Goal: Task Accomplishment & Management: Use online tool/utility

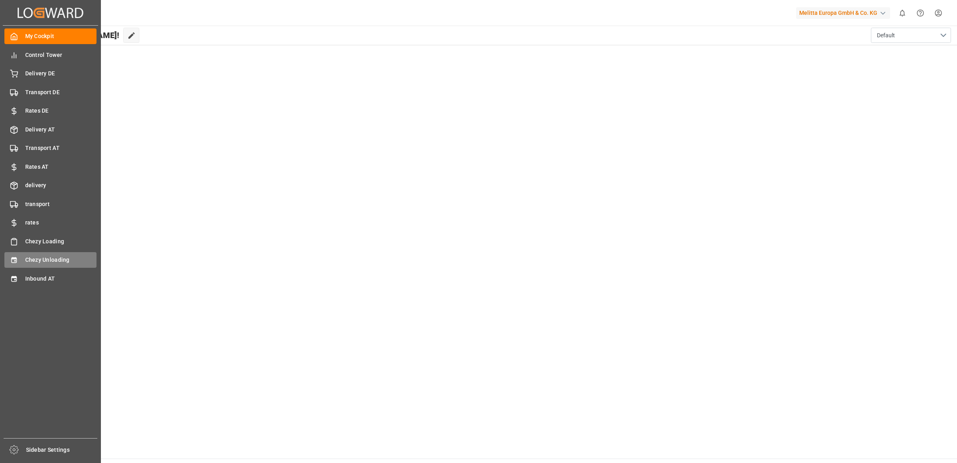
click at [20, 255] on div "Chezy Unloading Chezy Unloading" at bounding box center [50, 260] width 92 height 16
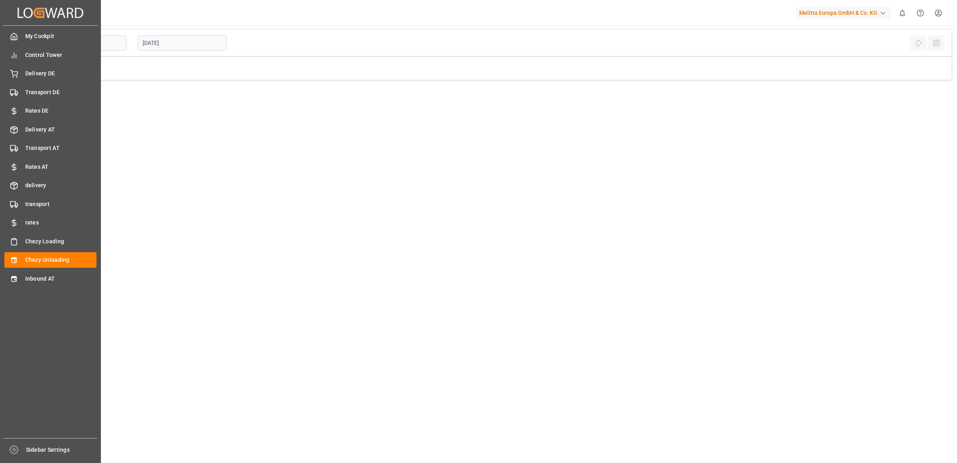
type input "Chezy Unloading"
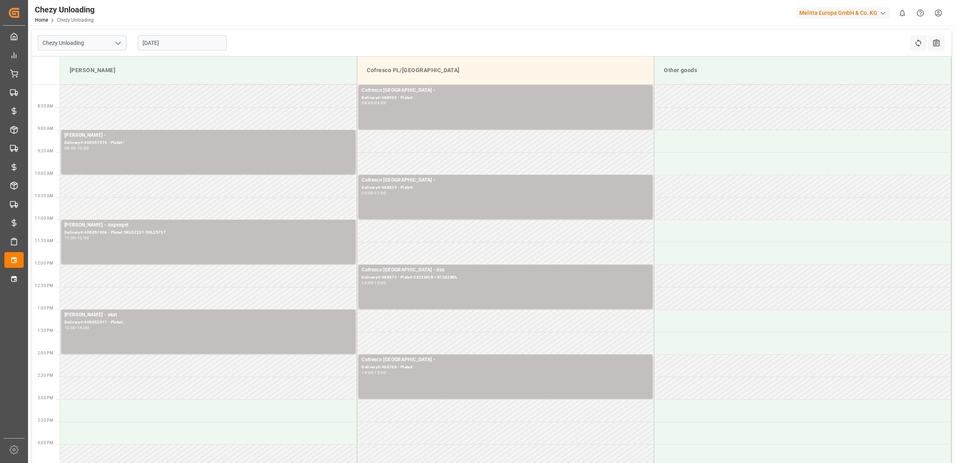
click at [179, 38] on input "[DATE]" at bounding box center [182, 42] width 89 height 15
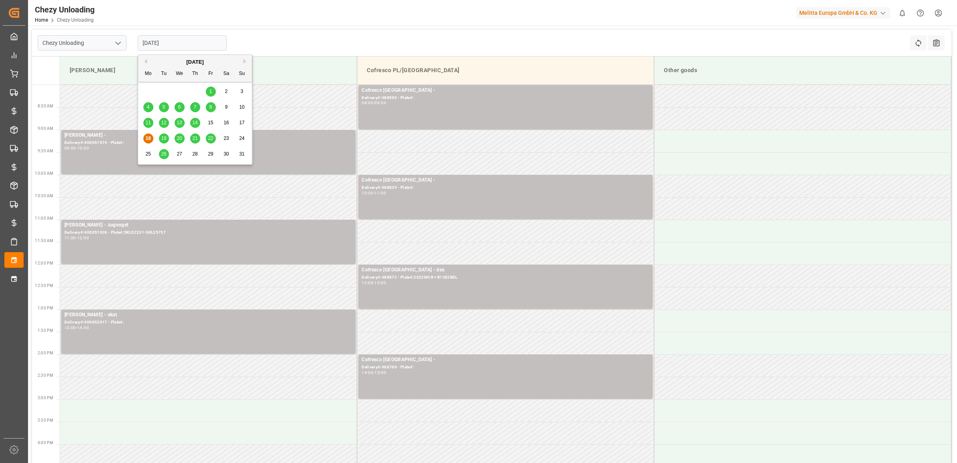
click at [161, 139] on span "19" at bounding box center [163, 138] width 5 height 6
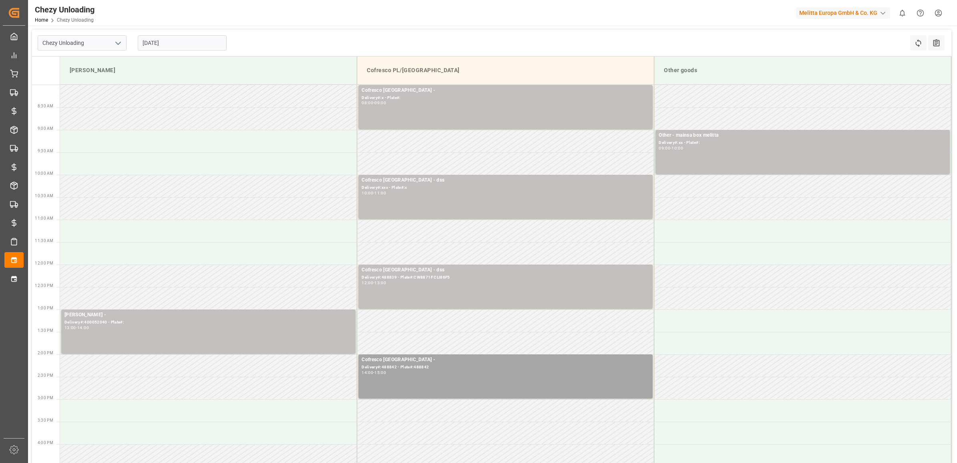
click at [186, 39] on input "[DATE]" at bounding box center [182, 42] width 89 height 15
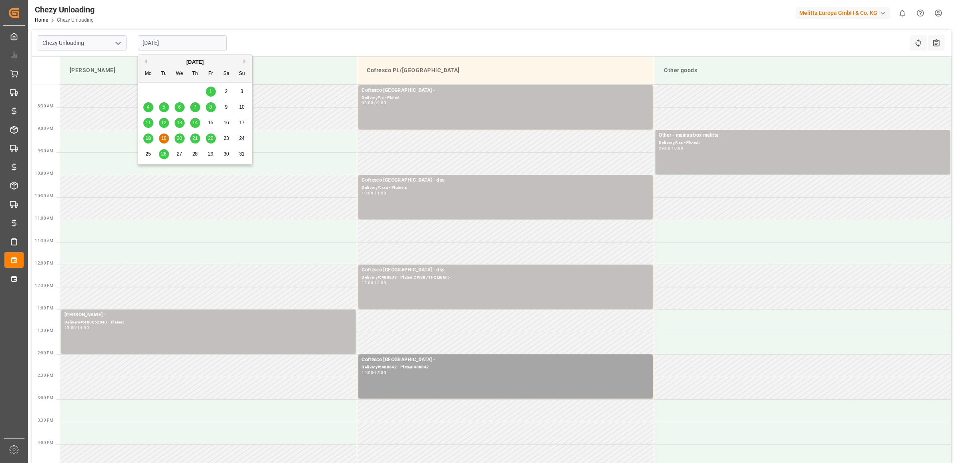
click at [179, 136] on span "20" at bounding box center [179, 138] width 5 height 6
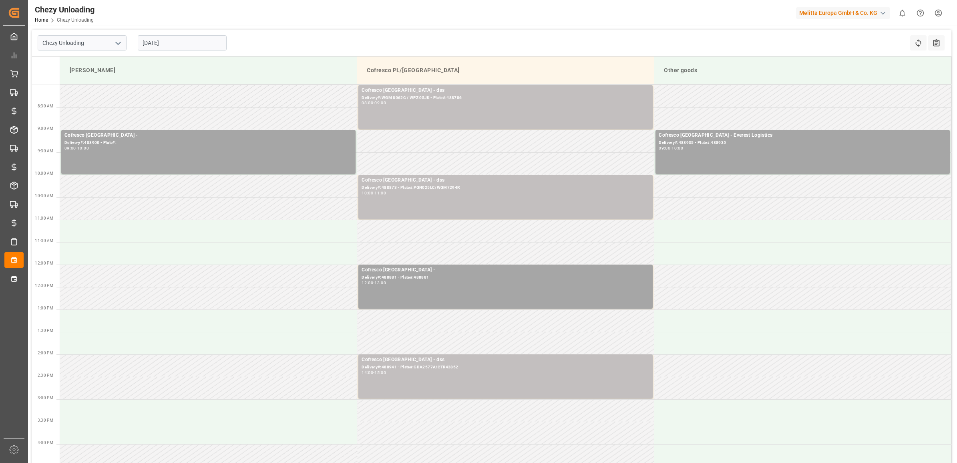
click at [176, 125] on td at bounding box center [208, 118] width 297 height 22
click at [196, 204] on td at bounding box center [208, 208] width 297 height 22
click at [175, 42] on input "[DATE]" at bounding box center [182, 42] width 89 height 15
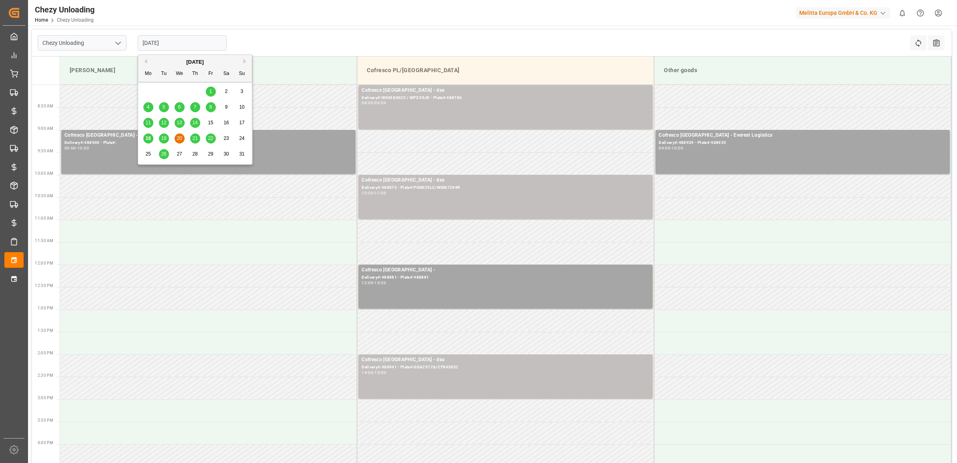
click at [193, 140] on span "21" at bounding box center [194, 138] width 5 height 6
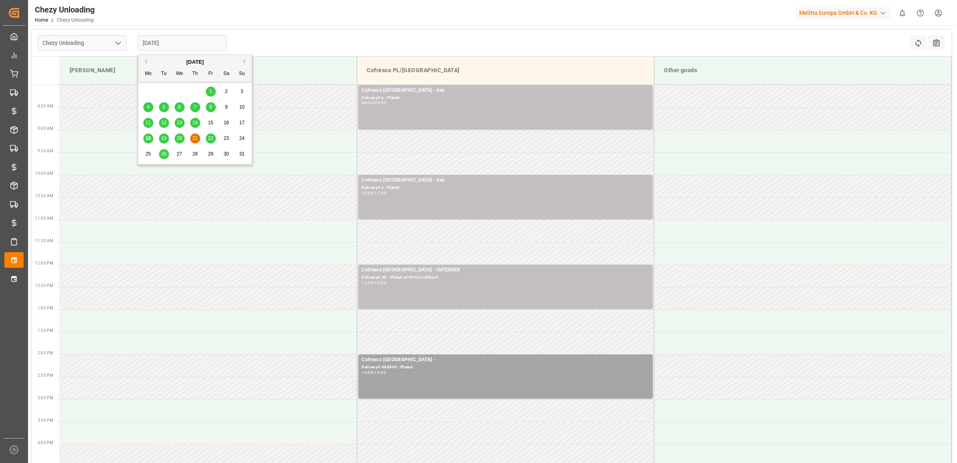
click at [197, 47] on input "[DATE]" at bounding box center [182, 42] width 89 height 15
click at [213, 137] on span "22" at bounding box center [210, 138] width 5 height 6
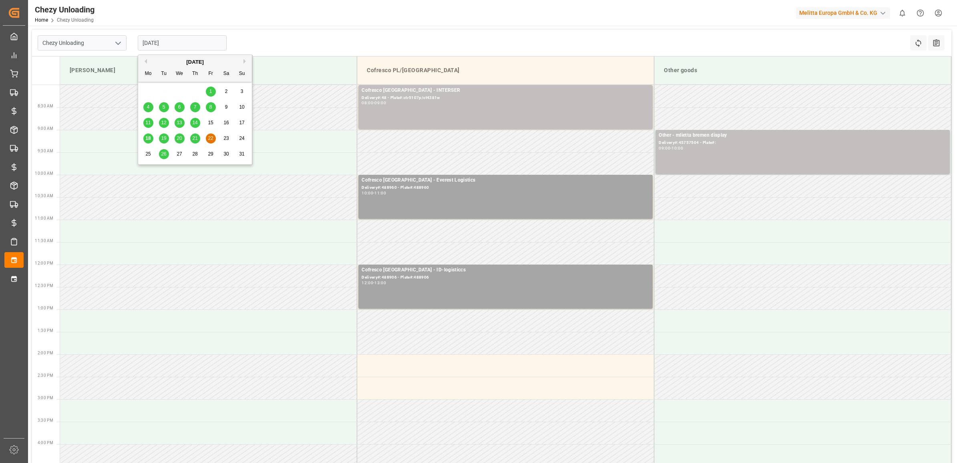
click at [190, 45] on input "[DATE]" at bounding box center [182, 42] width 89 height 15
click at [149, 155] on span "25" at bounding box center [147, 154] width 5 height 6
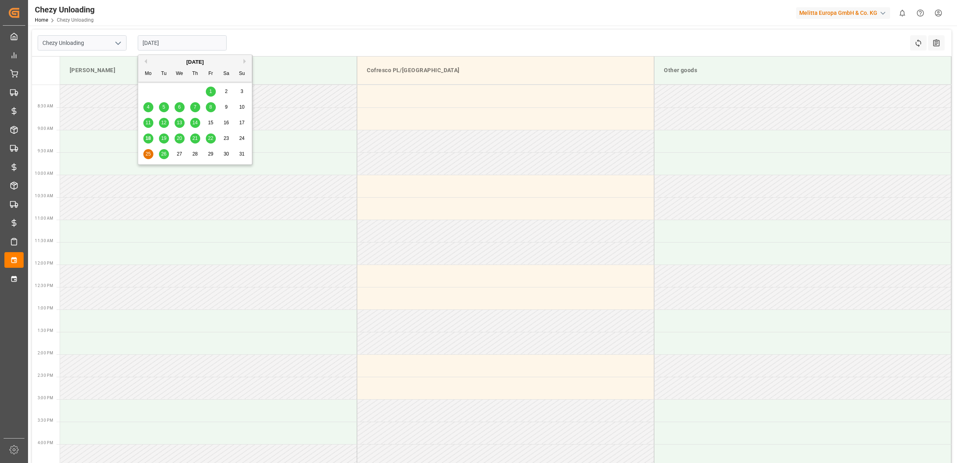
drag, startPoint x: 173, startPoint y: 47, endPoint x: 171, endPoint y: 61, distance: 14.2
click at [173, 48] on input "[DATE]" at bounding box center [182, 42] width 89 height 15
click at [166, 157] on span "26" at bounding box center [163, 154] width 5 height 6
type input "[DATE]"
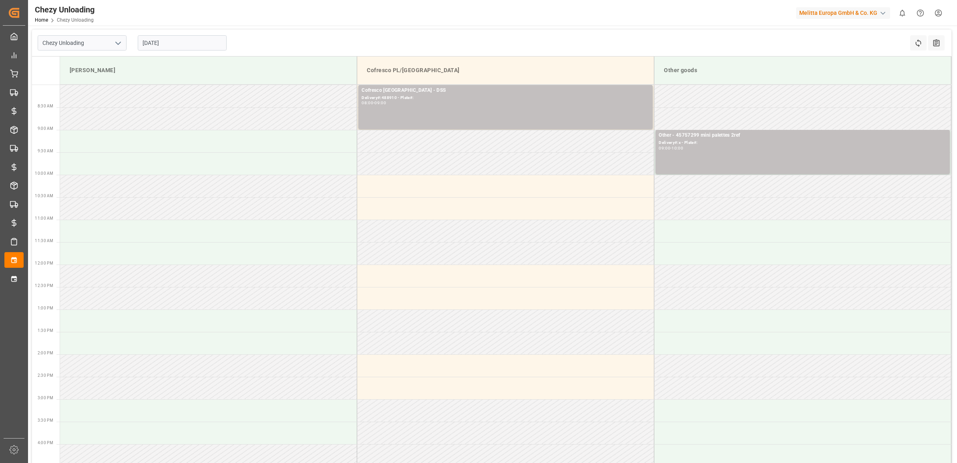
click at [185, 46] on input "[DATE]" at bounding box center [182, 42] width 89 height 15
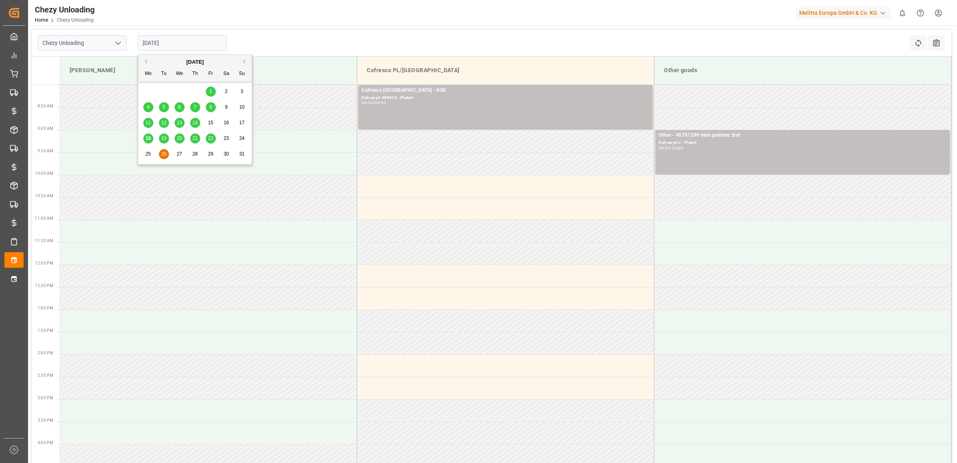
click at [391, 37] on div "Chezy Unloading [DATE] Refresh Time Slots All Audits" at bounding box center [492, 43] width 920 height 27
